Goal: Task Accomplishment & Management: Manage account settings

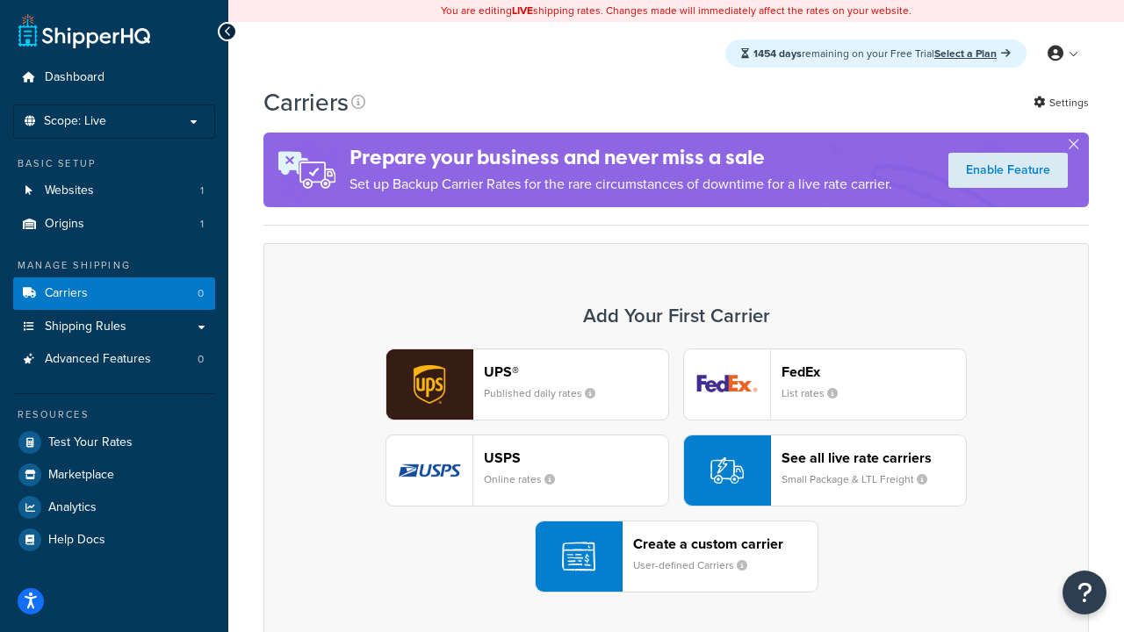
click at [676, 471] on div "UPS® Published daily rates FedEx List rates USPS Online rates See all live rate…" at bounding box center [676, 471] width 789 height 244
click at [874, 372] on header "FedEx" at bounding box center [874, 372] width 184 height 17
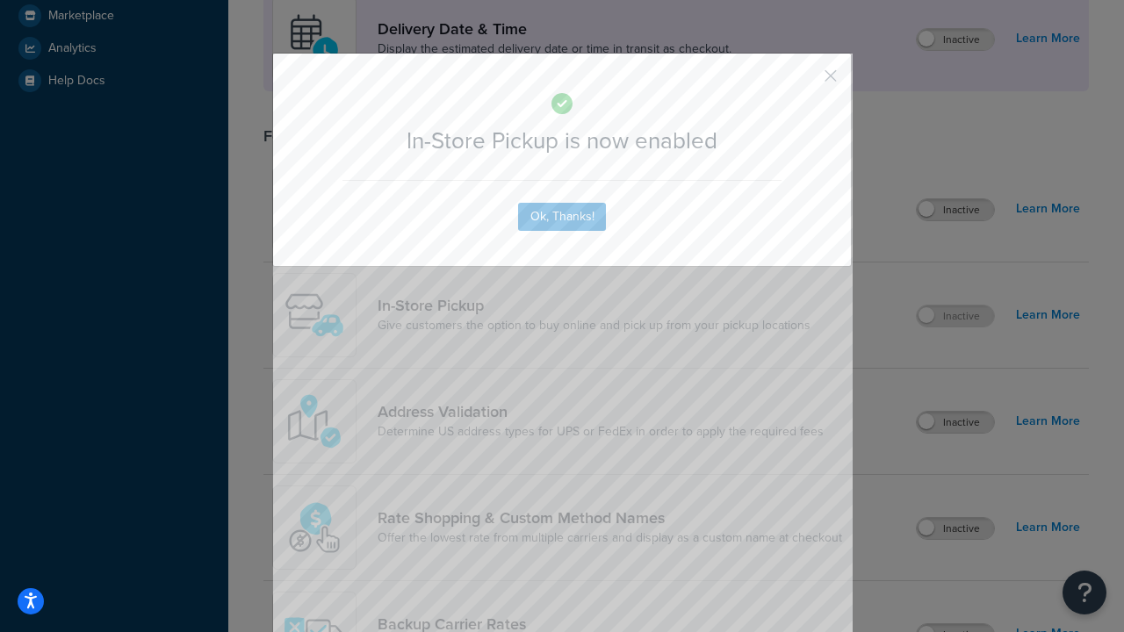
scroll to position [493, 0]
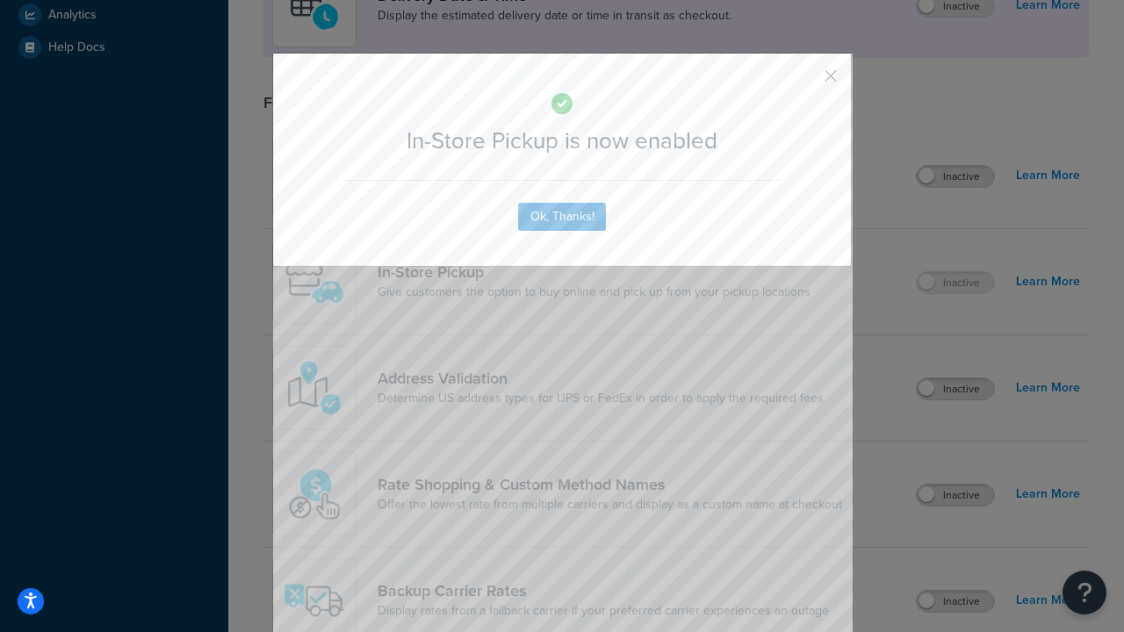
click at [805, 82] on button "button" at bounding box center [805, 82] width 4 height 4
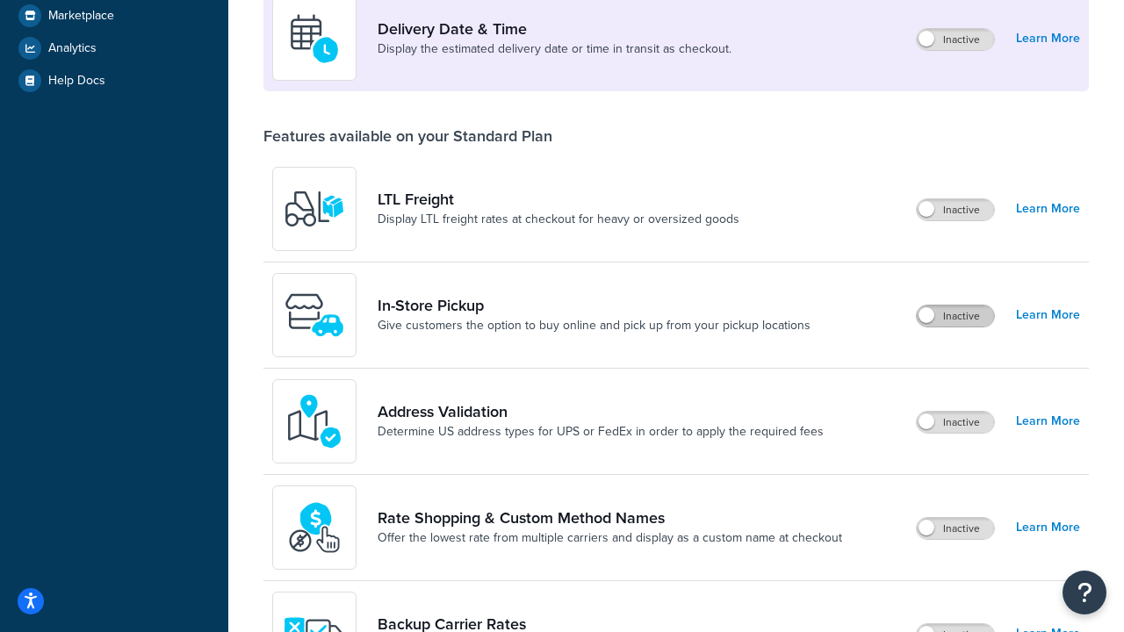
scroll to position [426, 0]
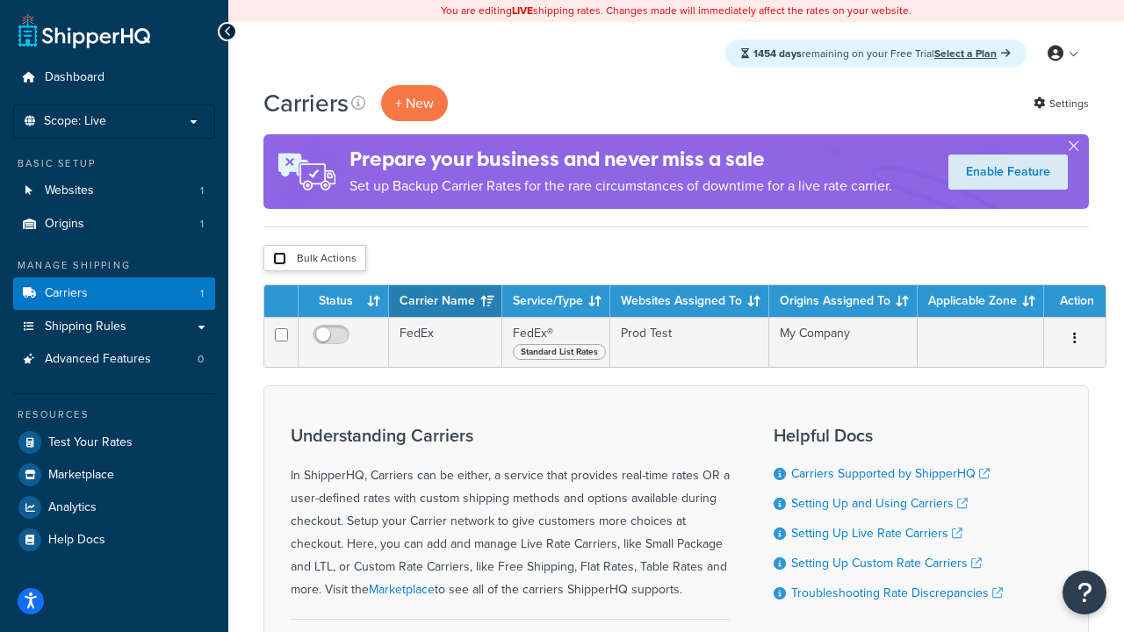
click at [279, 259] on input "checkbox" at bounding box center [279, 258] width 13 height 13
checkbox input "true"
click at [0, 0] on button "Delete" at bounding box center [0, 0] width 0 height 0
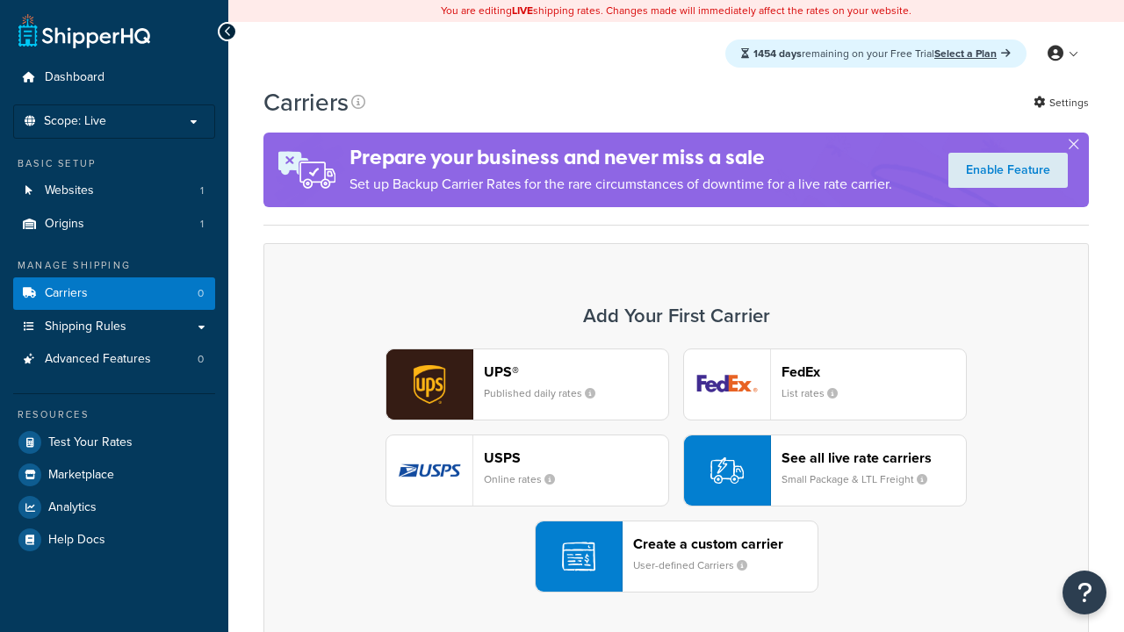
scroll to position [349, 0]
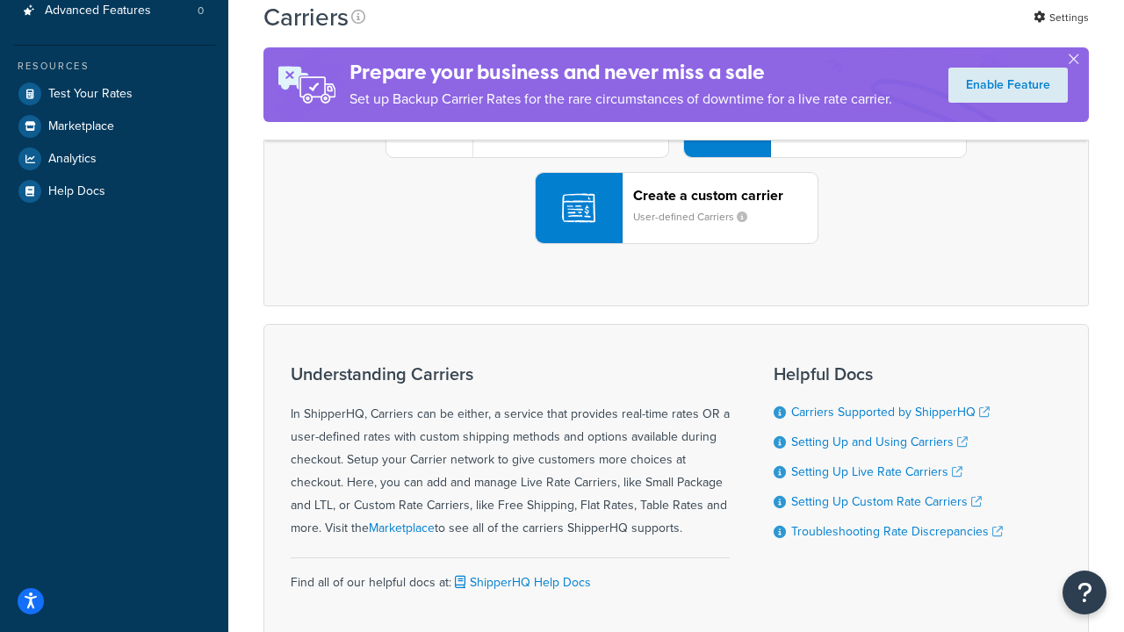
click at [676, 244] on div "UPS® Published daily rates FedEx List rates USPS Online rates See all live rate…" at bounding box center [676, 122] width 789 height 244
click at [676, 229] on div "Create a custom carrier User-defined Carriers" at bounding box center [725, 208] width 184 height 42
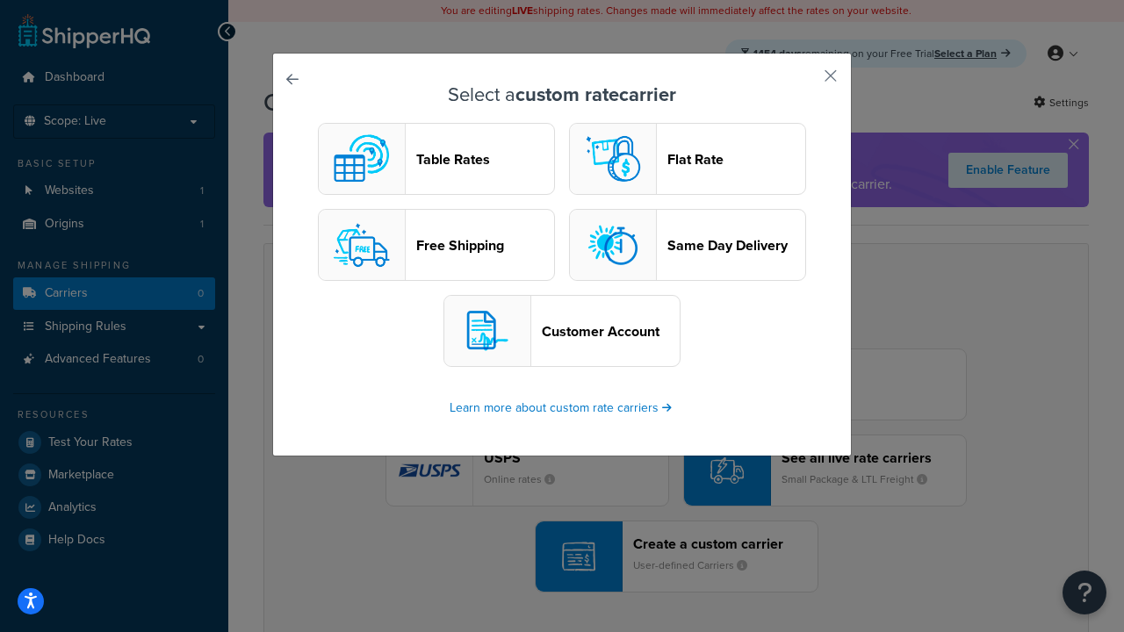
click at [437, 159] on header "Table Rates" at bounding box center [485, 159] width 138 height 17
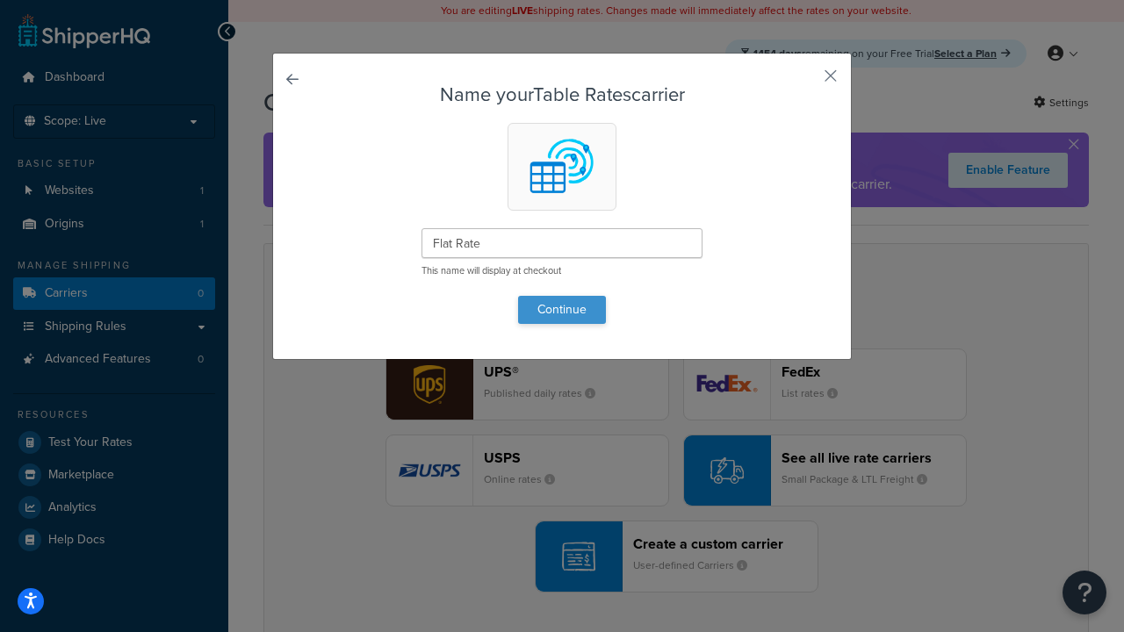
type input "Flat Rate"
click at [562, 309] on button "Continue" at bounding box center [562, 310] width 88 height 28
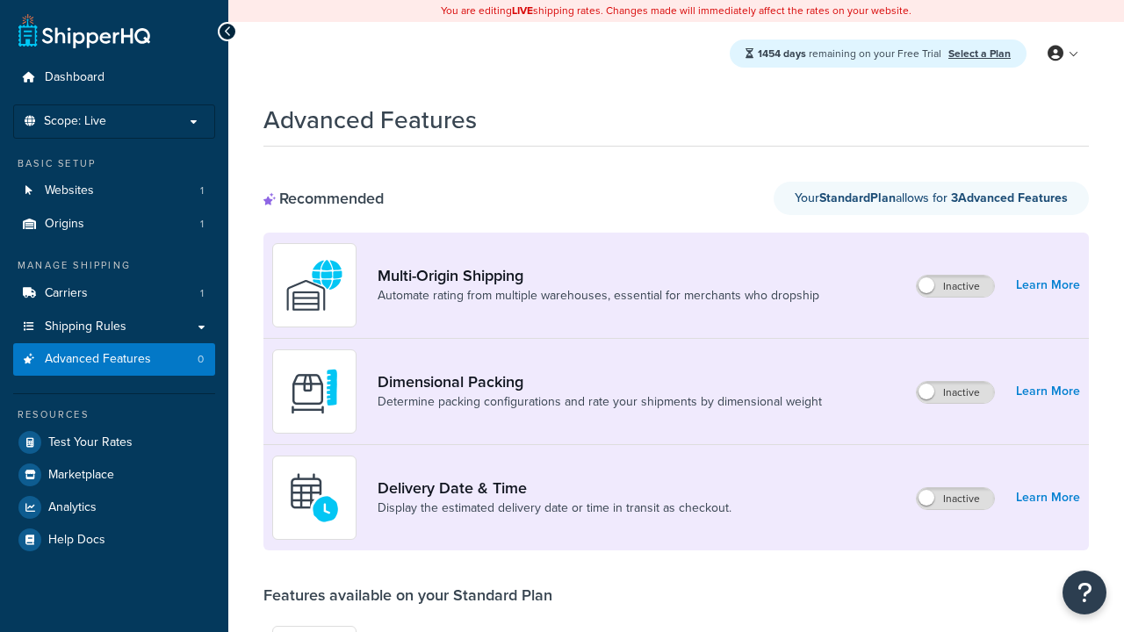
click at [957, 286] on label "Inactive" at bounding box center [955, 286] width 77 height 21
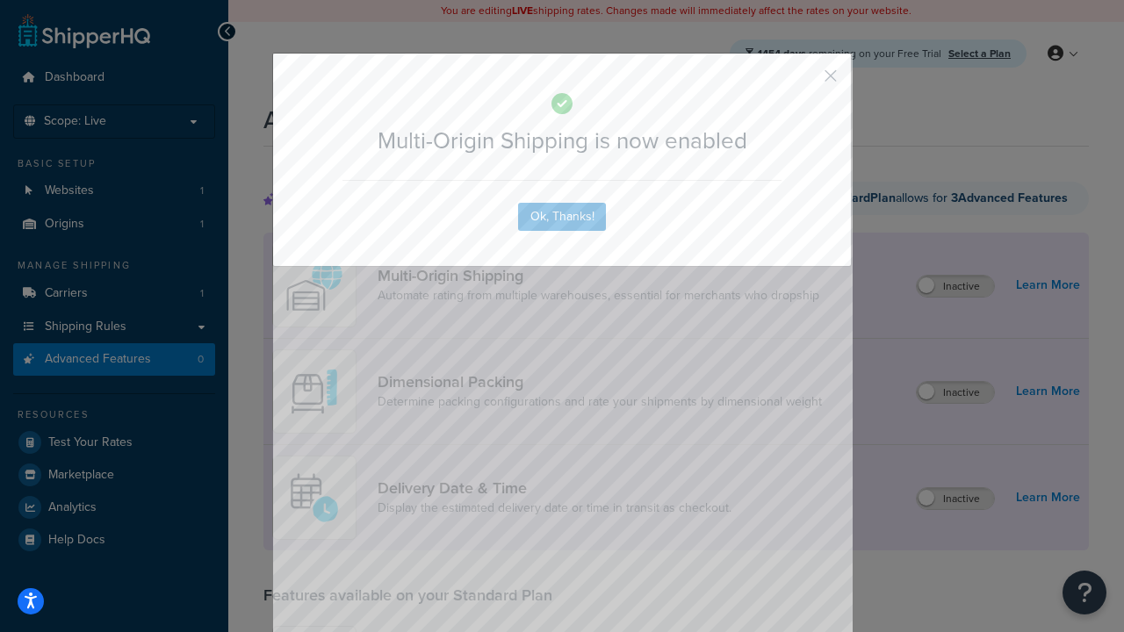
click at [805, 82] on button "button" at bounding box center [805, 82] width 4 height 4
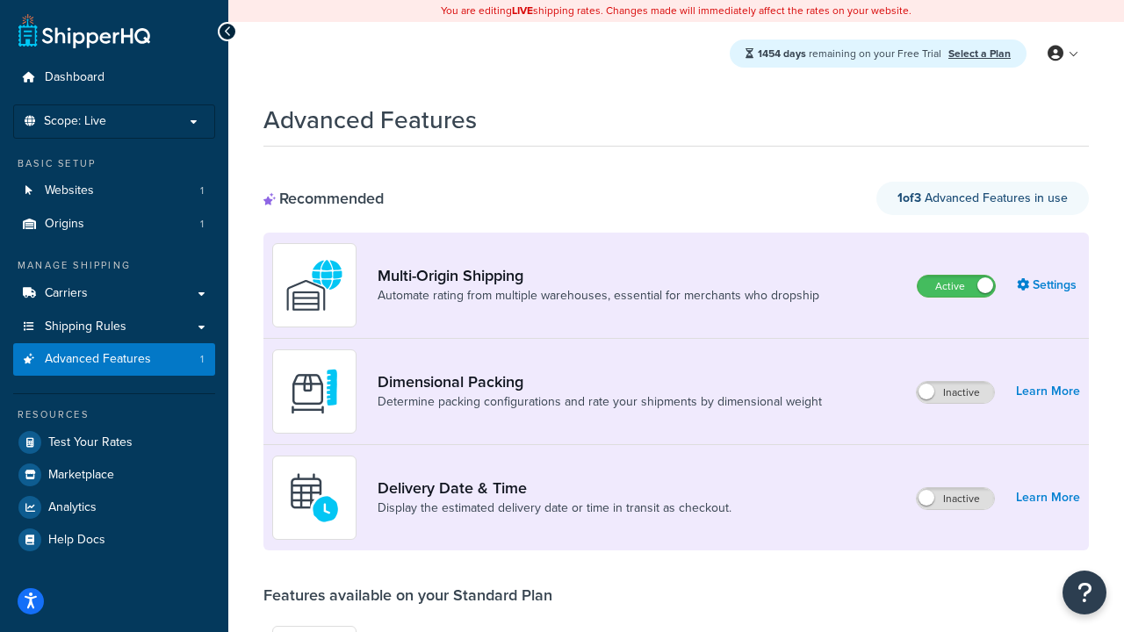
click at [957, 286] on label "Active" at bounding box center [956, 286] width 77 height 21
click at [957, 393] on label "Inactive" at bounding box center [955, 392] width 77 height 21
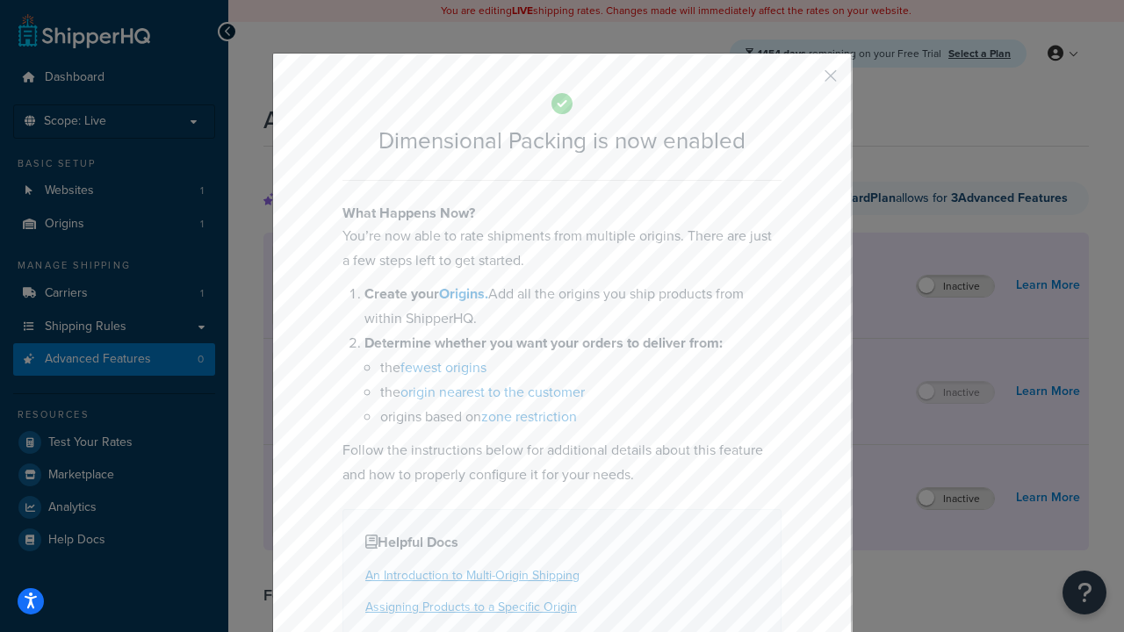
click at [805, 82] on button "button" at bounding box center [805, 82] width 4 height 4
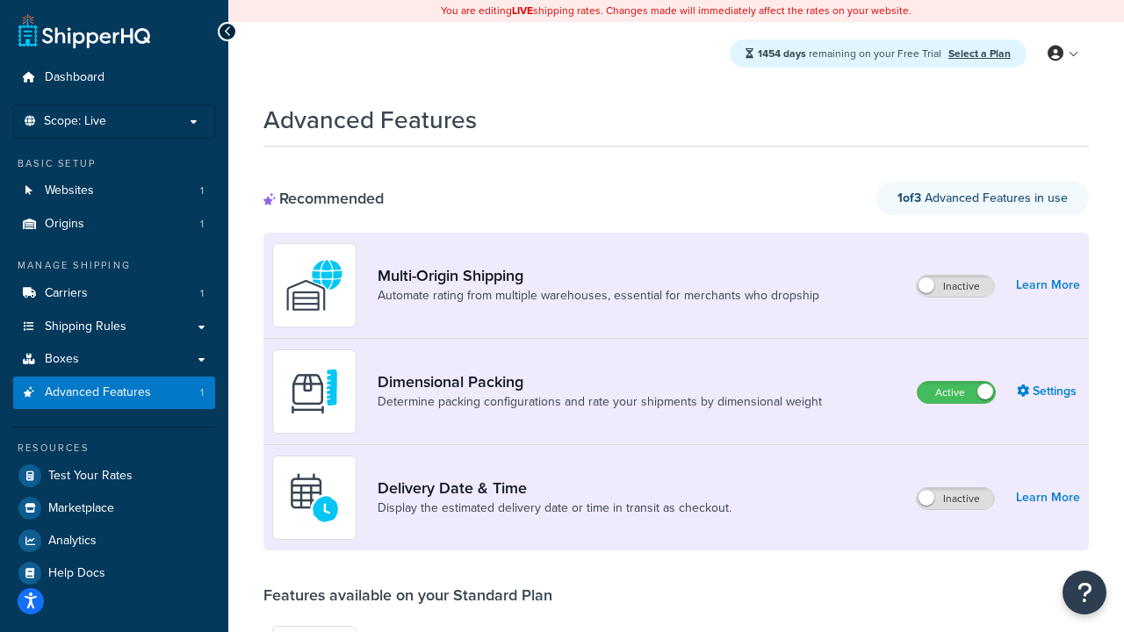
click at [957, 393] on label "Active" at bounding box center [956, 392] width 77 height 21
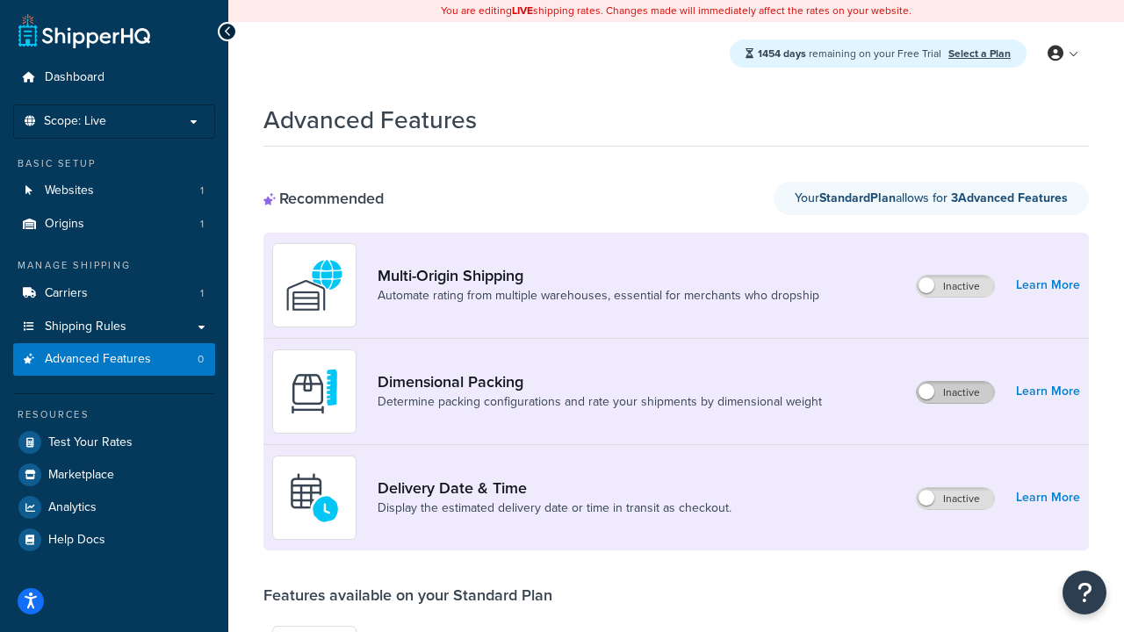
click at [957, 499] on label "Inactive" at bounding box center [955, 498] width 77 height 21
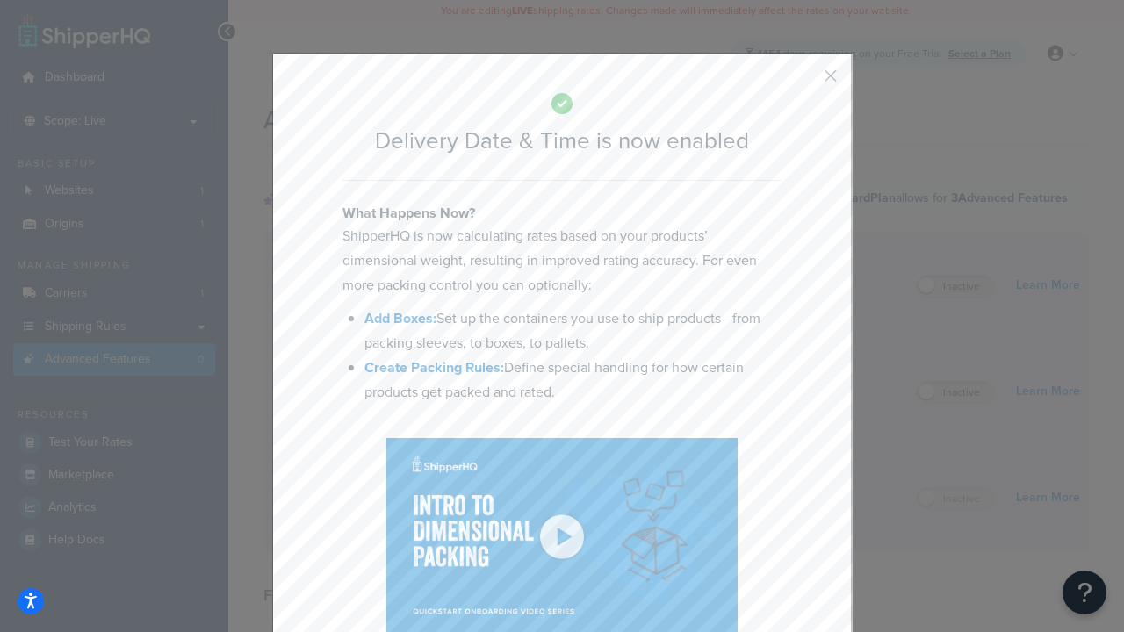
click at [805, 82] on button "button" at bounding box center [805, 82] width 4 height 4
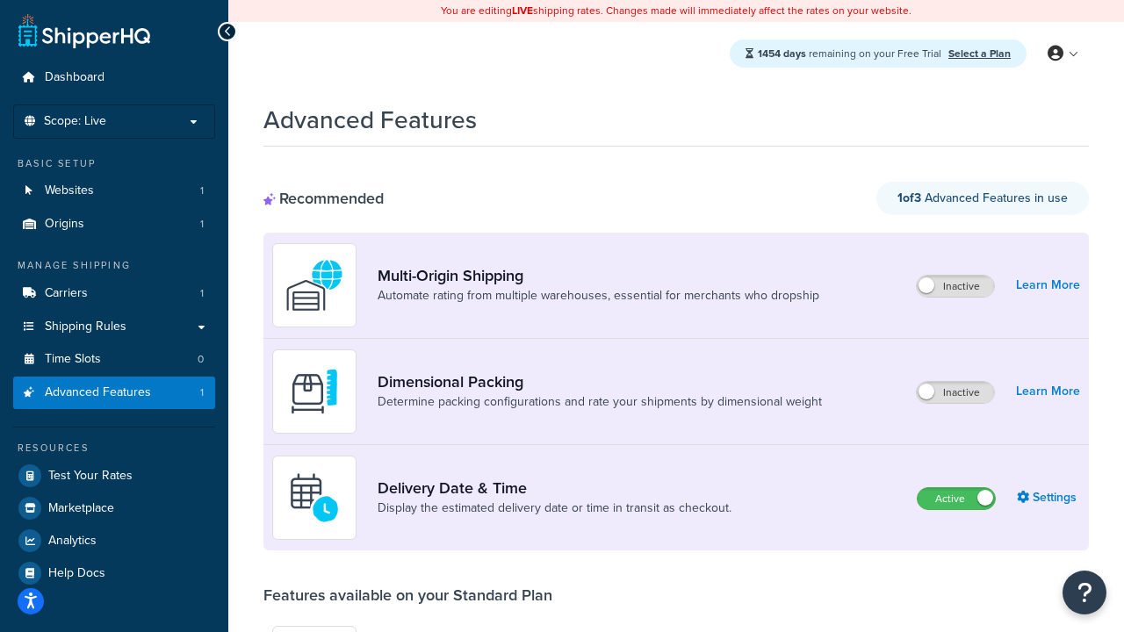
click at [957, 499] on label "Active" at bounding box center [956, 498] width 77 height 21
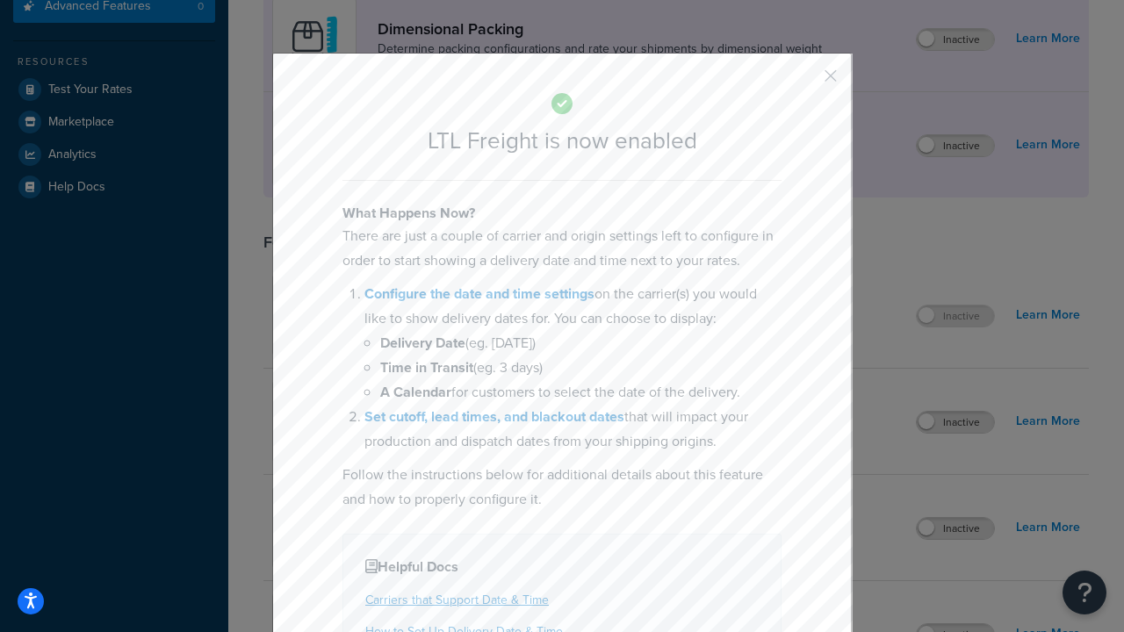
click at [805, 82] on button "button" at bounding box center [805, 82] width 4 height 4
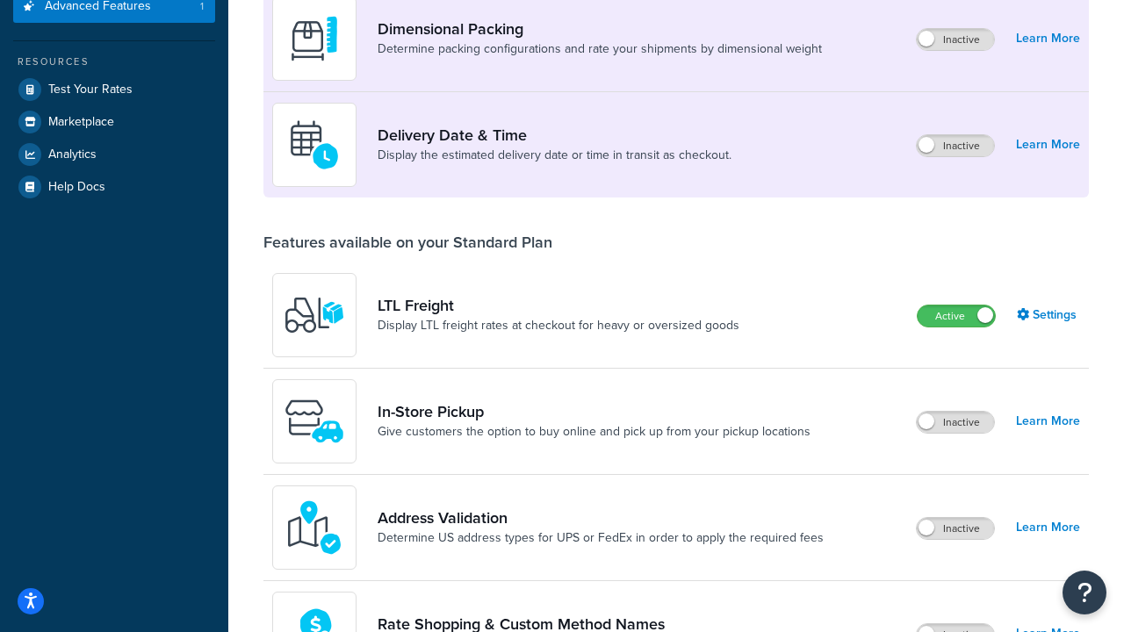
click at [957, 306] on label "Active" at bounding box center [956, 316] width 77 height 21
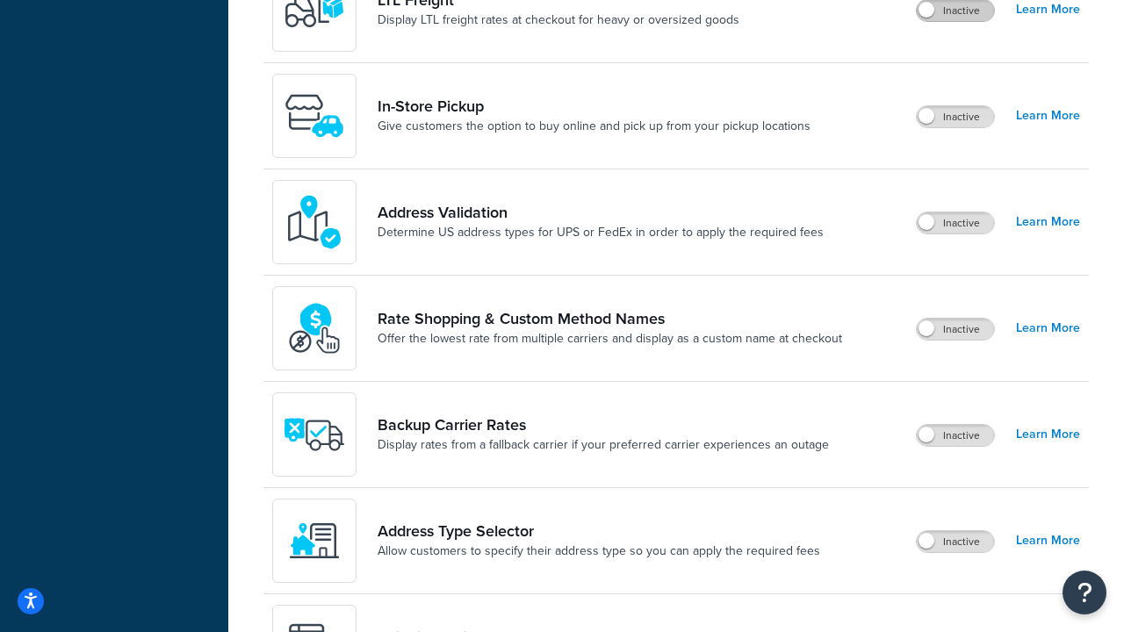
click at [957, 117] on label "Inactive" at bounding box center [955, 116] width 77 height 21
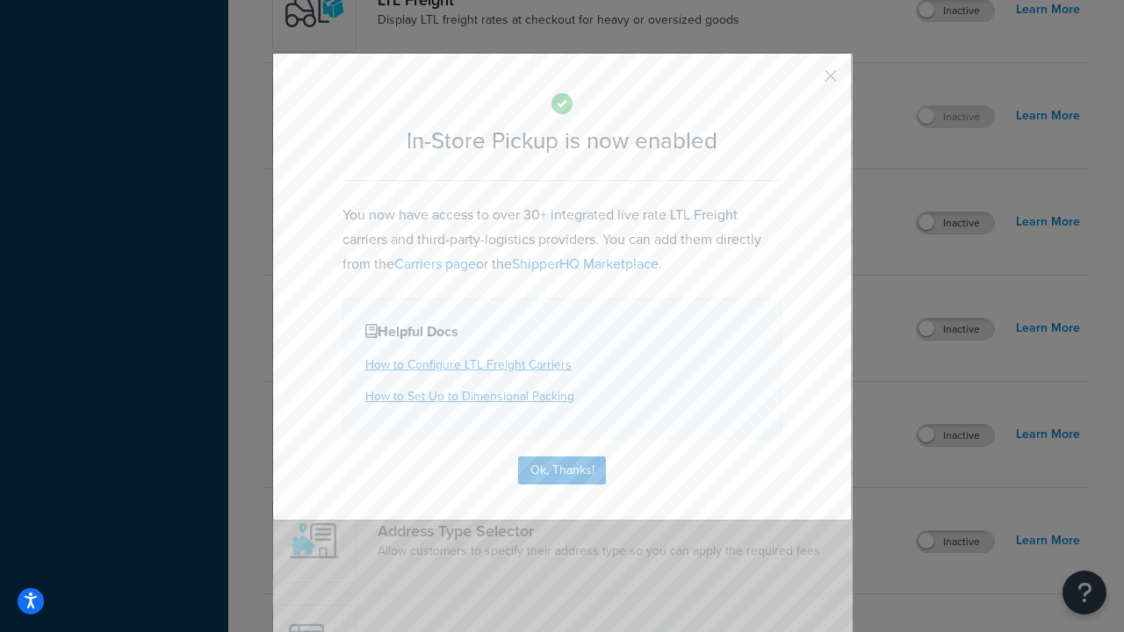
click at [805, 82] on button "button" at bounding box center [805, 82] width 4 height 4
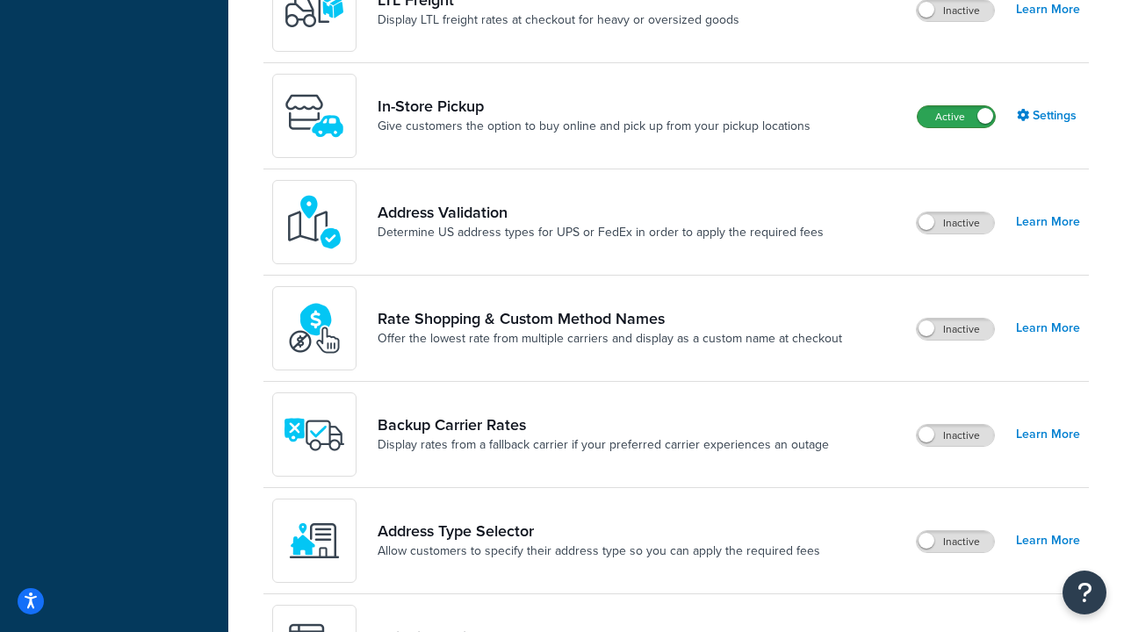
click at [957, 117] on label "Active" at bounding box center [956, 116] width 77 height 21
click at [957, 223] on label "Inactive" at bounding box center [955, 223] width 77 height 21
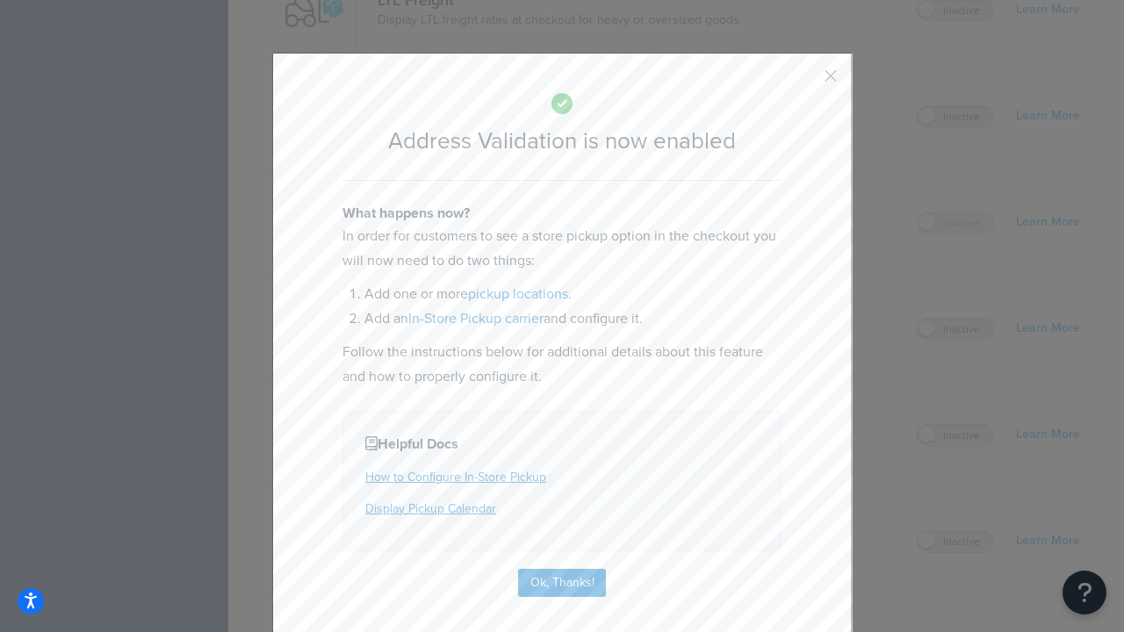
click at [805, 82] on button "button" at bounding box center [805, 82] width 4 height 4
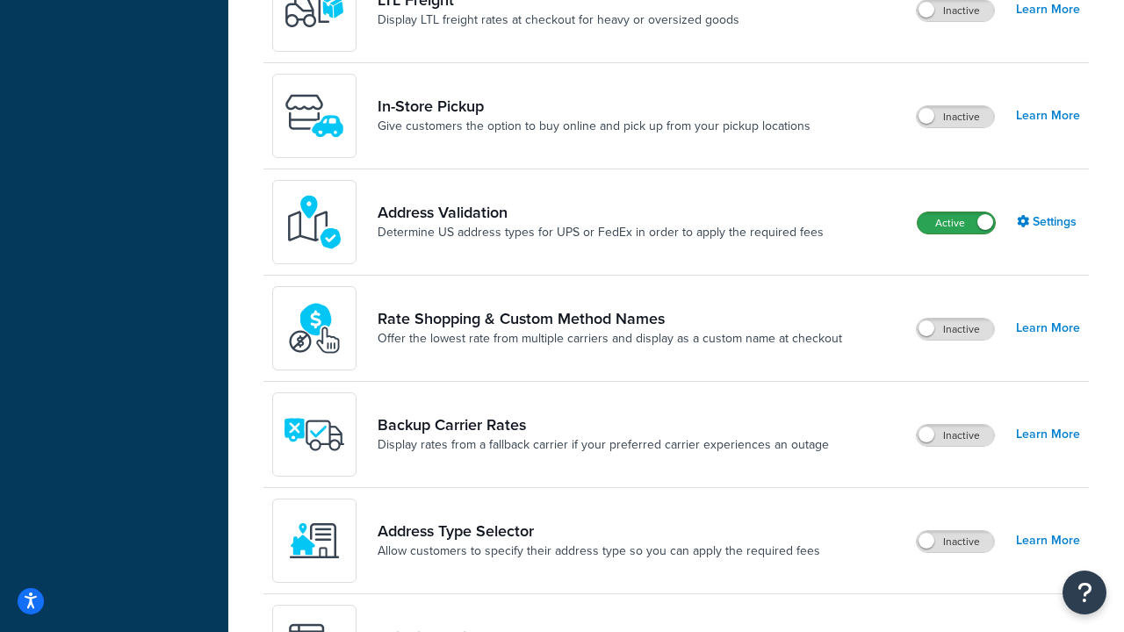
click at [957, 223] on label "Active" at bounding box center [956, 223] width 77 height 21
click at [957, 329] on label "Inactive" at bounding box center [955, 329] width 77 height 21
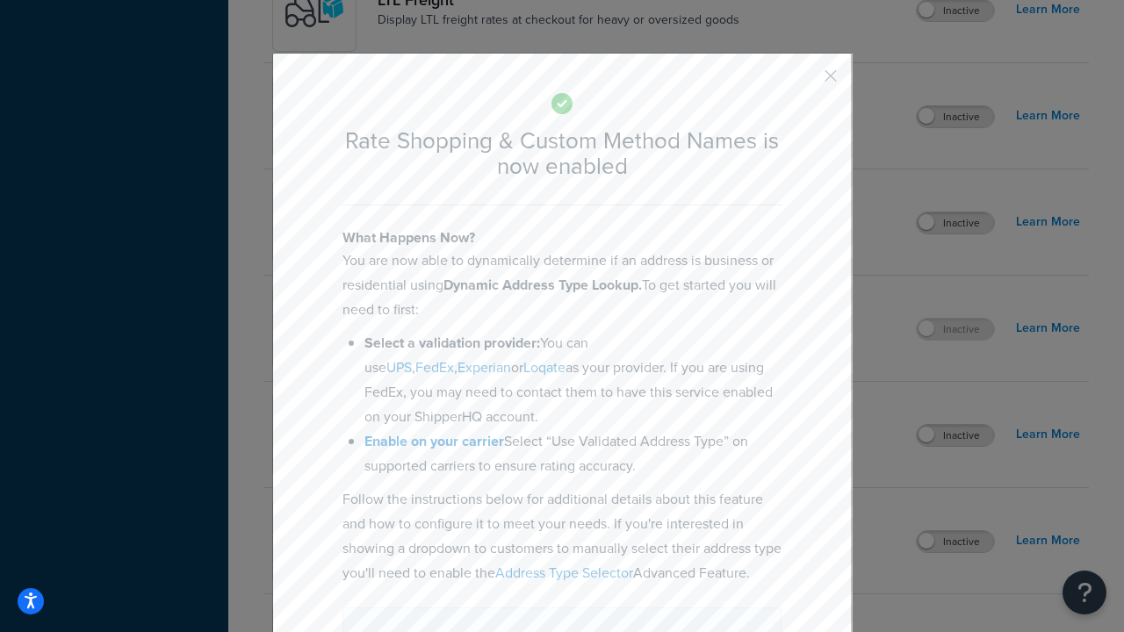
click at [805, 82] on button "button" at bounding box center [805, 82] width 4 height 4
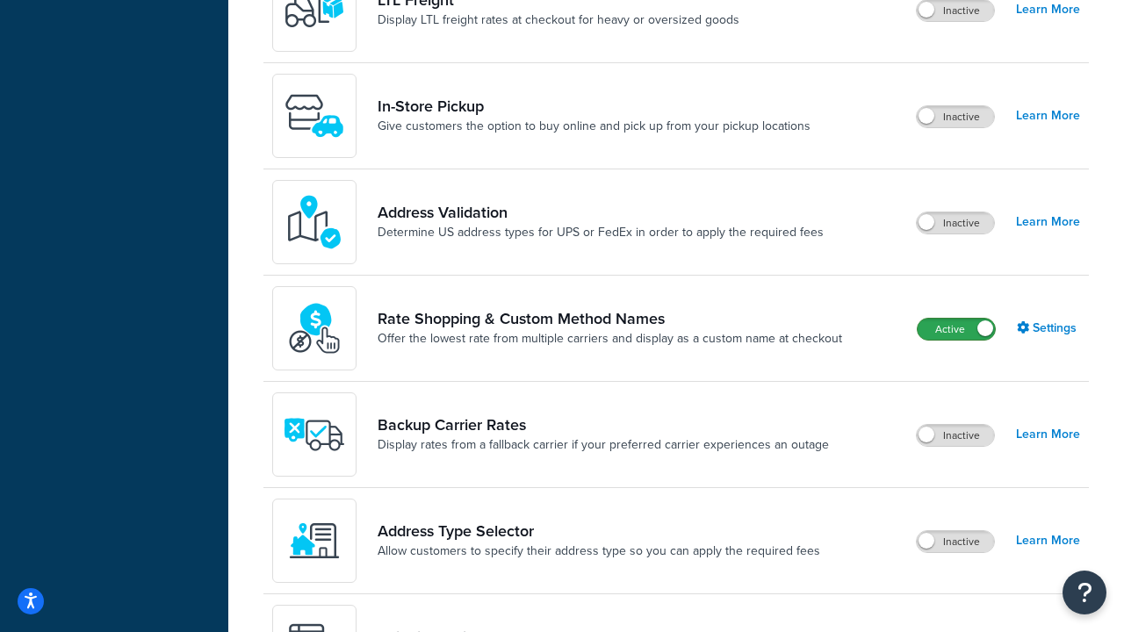
click at [957, 329] on label "Active" at bounding box center [956, 329] width 77 height 21
click at [957, 436] on label "Inactive" at bounding box center [955, 435] width 77 height 21
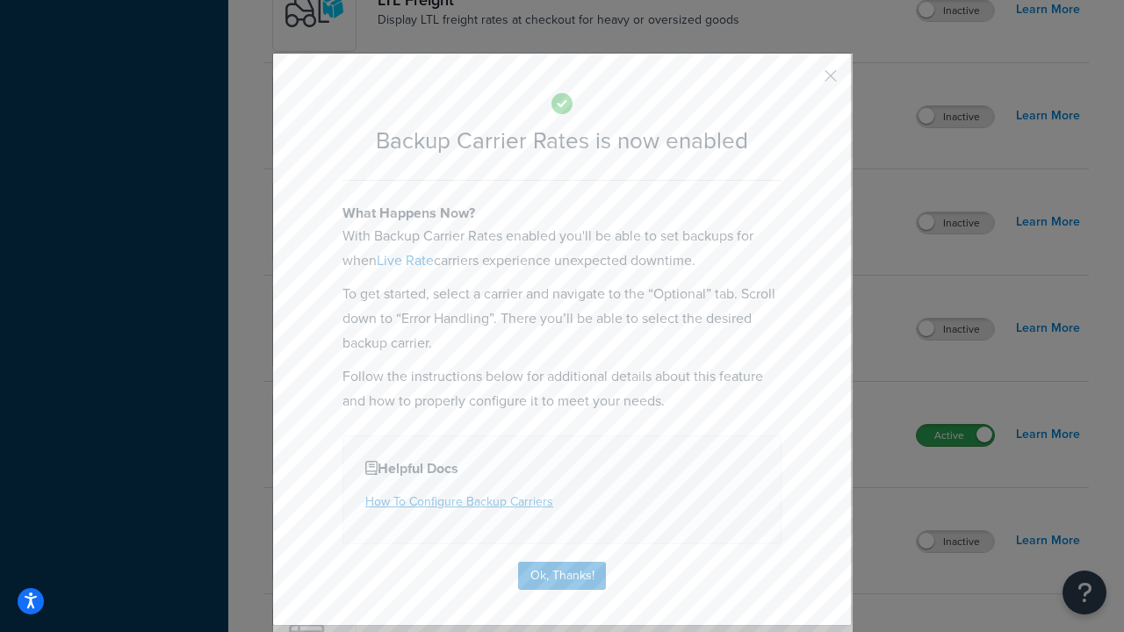
click at [805, 82] on button "button" at bounding box center [805, 82] width 4 height 4
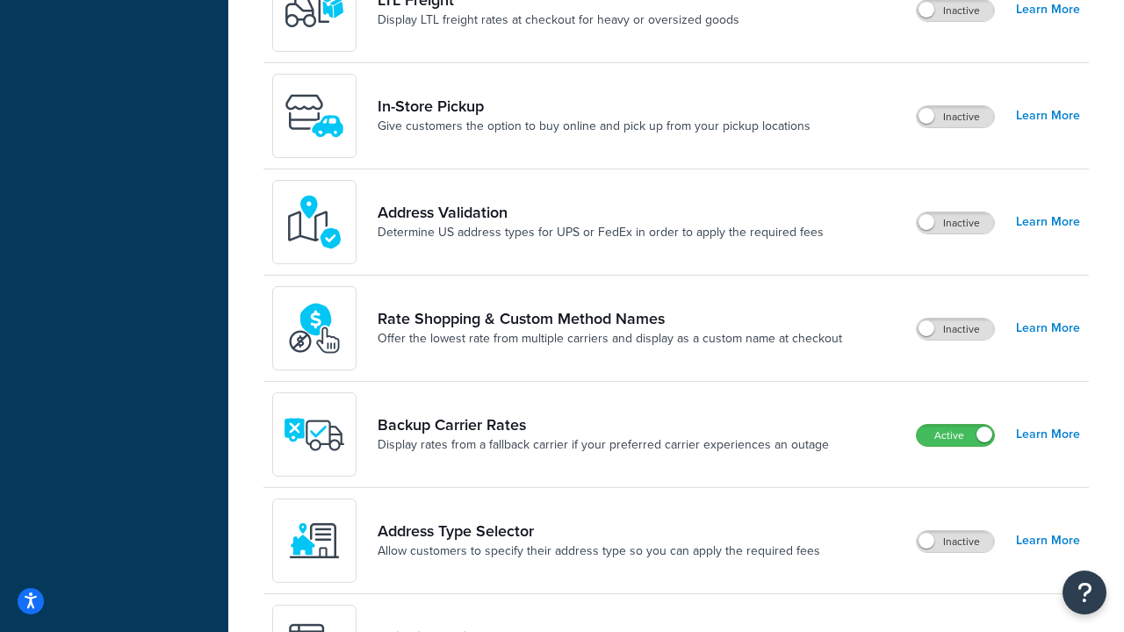
click at [957, 425] on label "Active" at bounding box center [955, 435] width 77 height 21
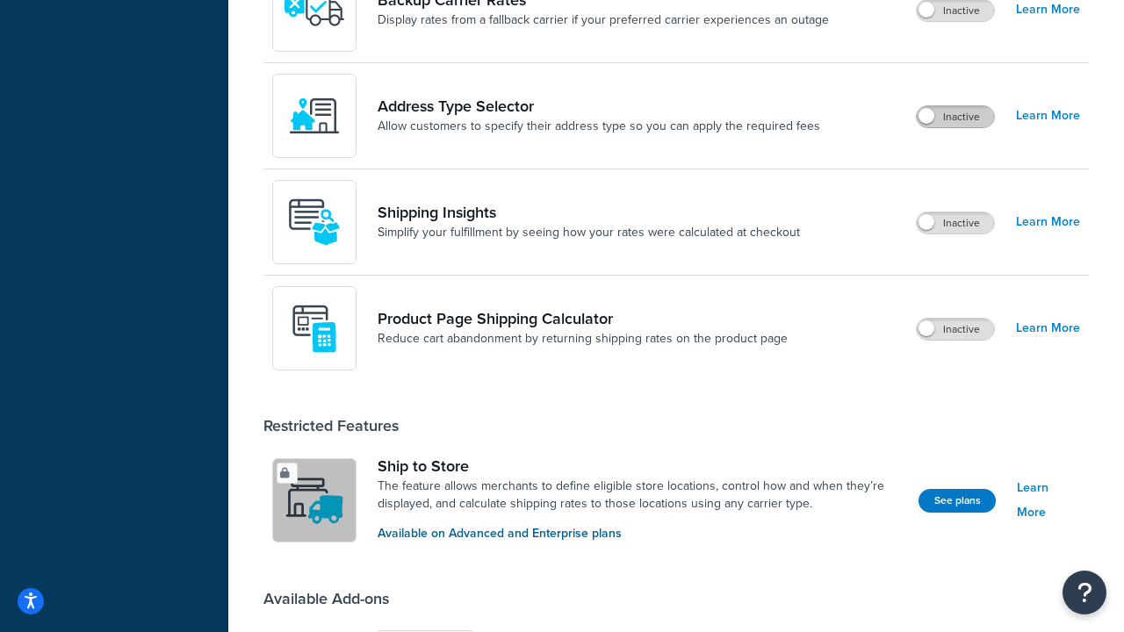
click at [957, 117] on label "Inactive" at bounding box center [955, 116] width 77 height 21
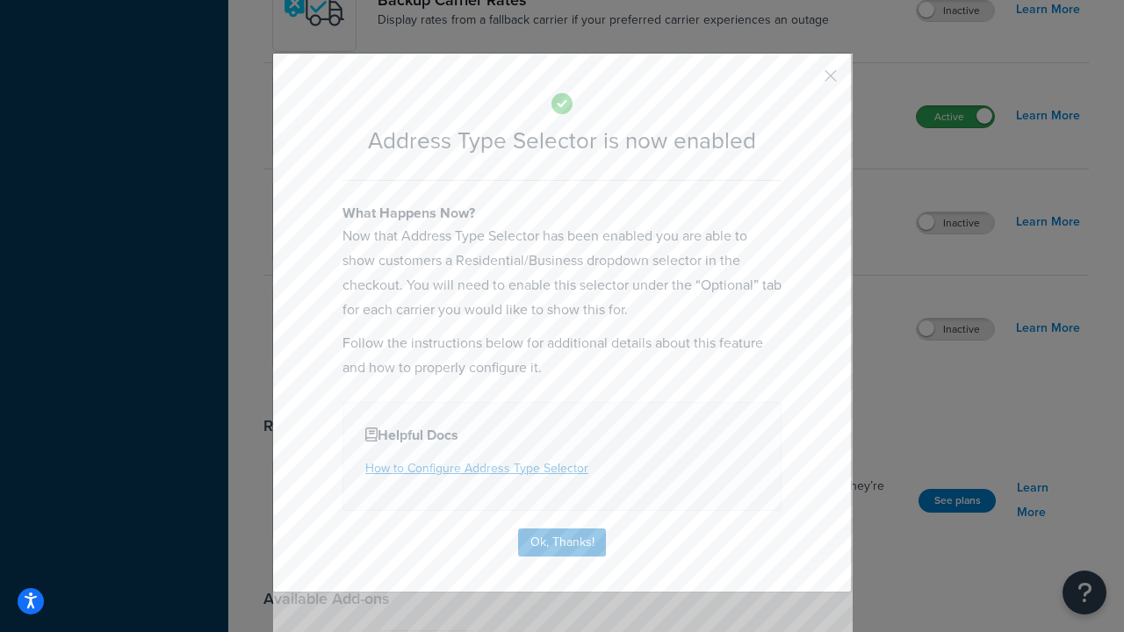
click at [805, 82] on button "button" at bounding box center [805, 82] width 4 height 4
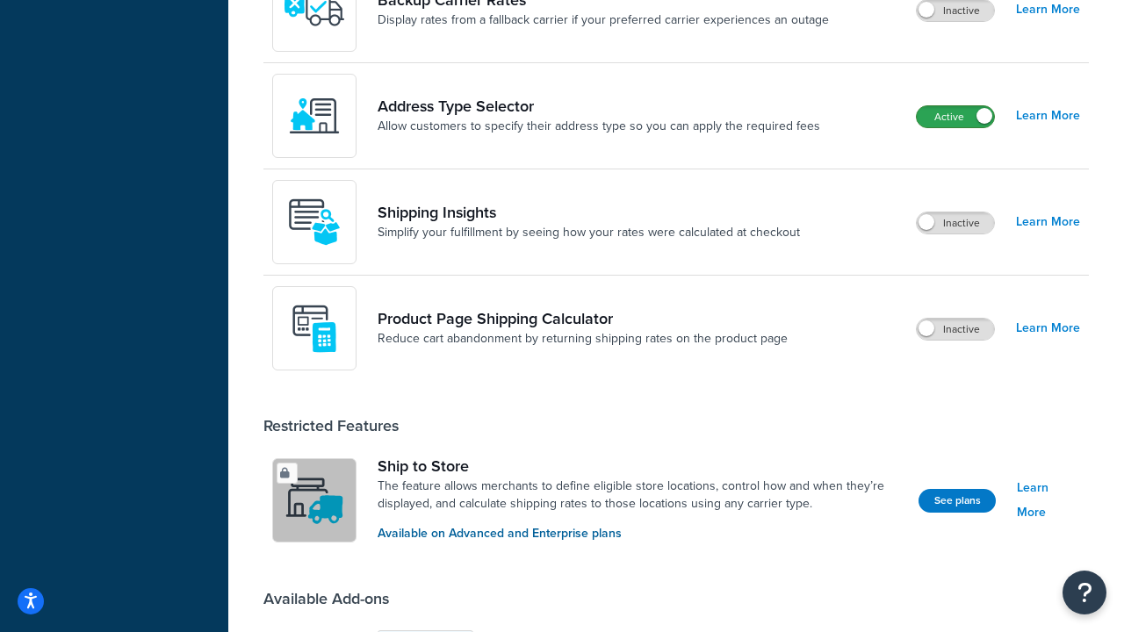
click at [957, 106] on label "Active" at bounding box center [955, 116] width 77 height 21
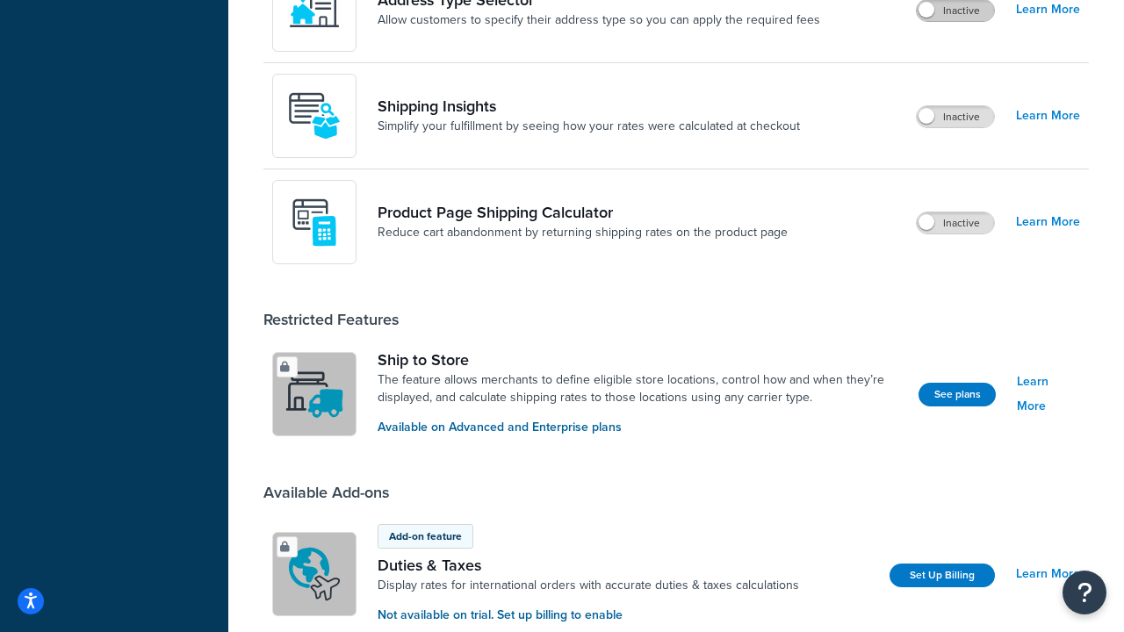
click at [957, 223] on label "Inactive" at bounding box center [955, 223] width 77 height 21
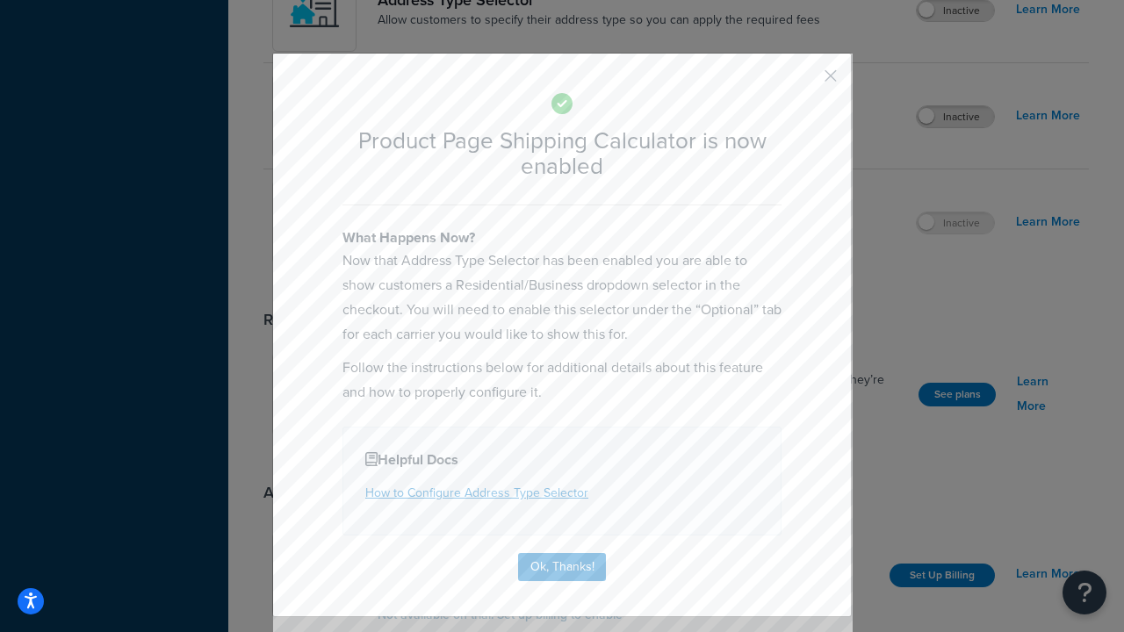
click at [805, 82] on button "button" at bounding box center [805, 82] width 4 height 4
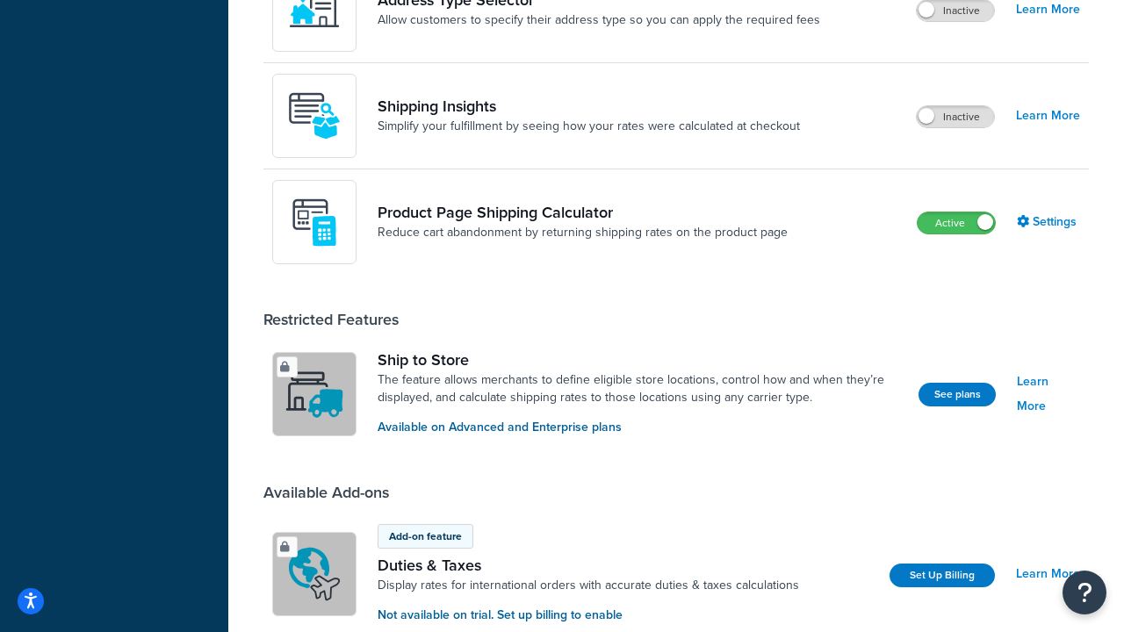
click at [957, 213] on label "Active" at bounding box center [956, 223] width 77 height 21
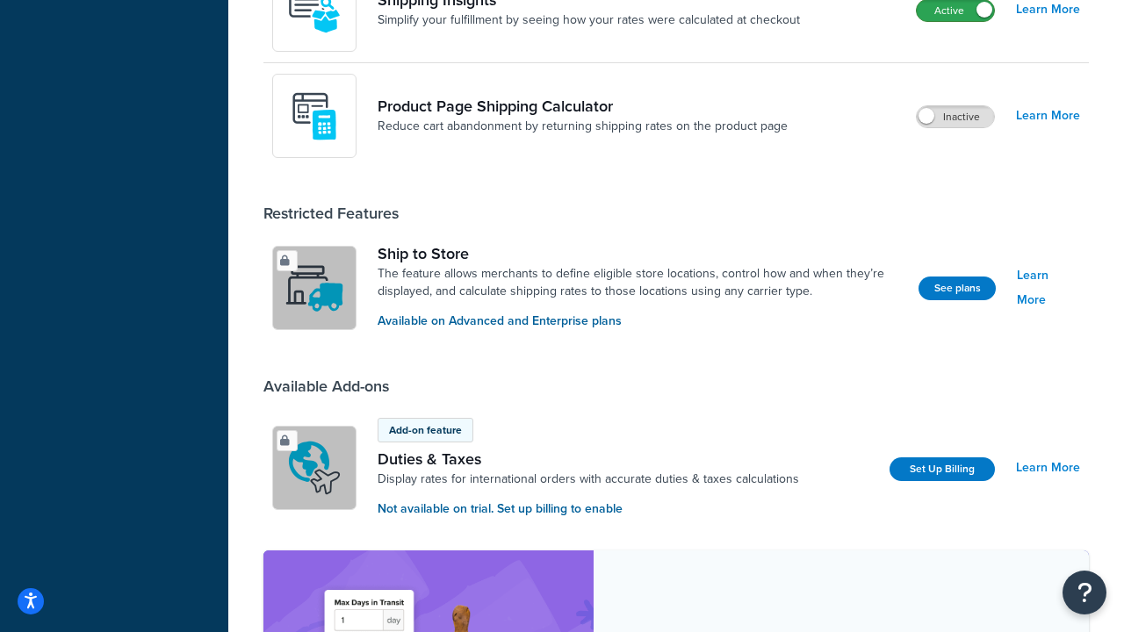
click at [957, 21] on label "Active" at bounding box center [955, 10] width 77 height 21
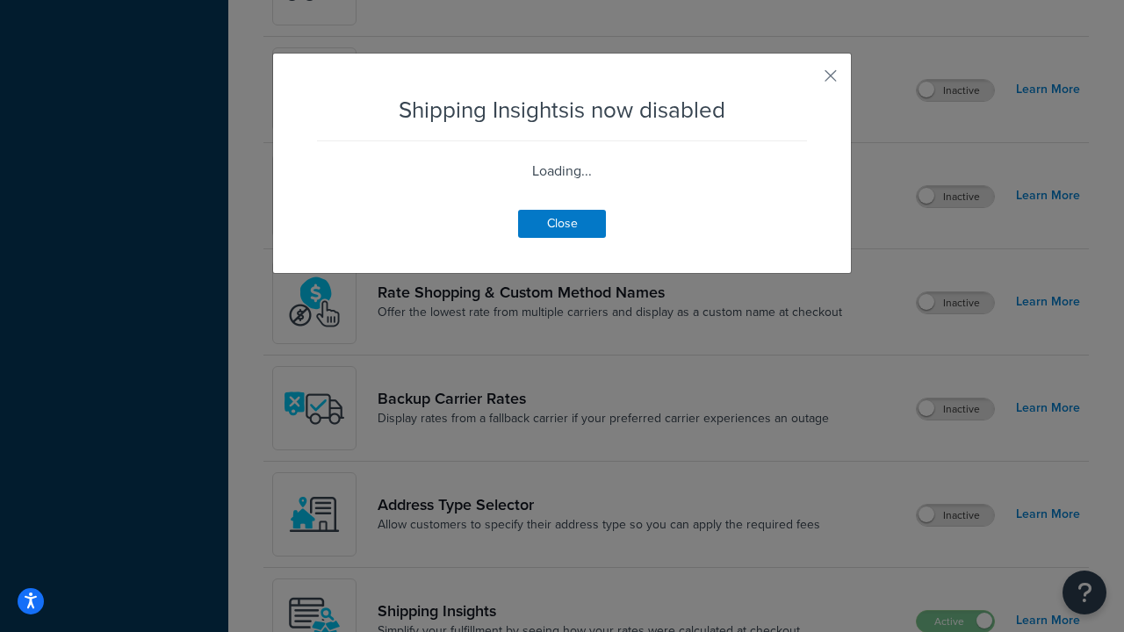
click at [805, 82] on button "button" at bounding box center [805, 82] width 4 height 4
